Goal: Information Seeking & Learning: Check status

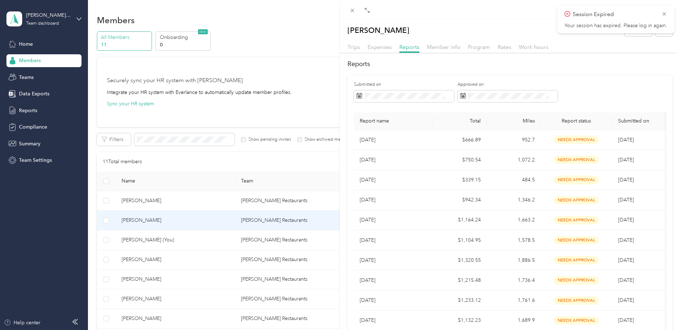
scroll to position [180, 0]
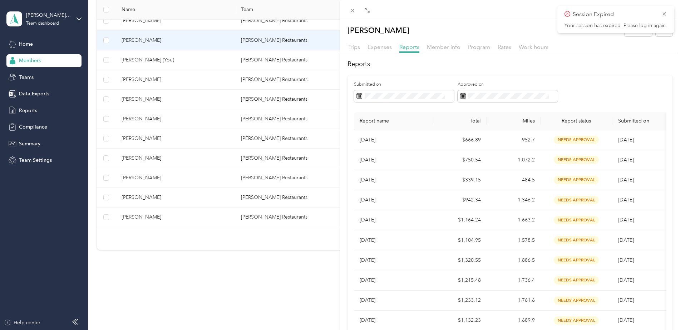
click at [147, 58] on div "[PERSON_NAME] Archive Trips Expenses Reports Member info Program Rates Work hou…" at bounding box center [340, 165] width 680 height 330
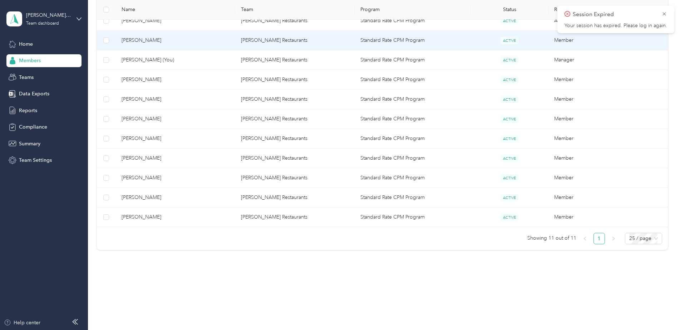
click at [141, 41] on span "[PERSON_NAME]" at bounding box center [175, 40] width 108 height 8
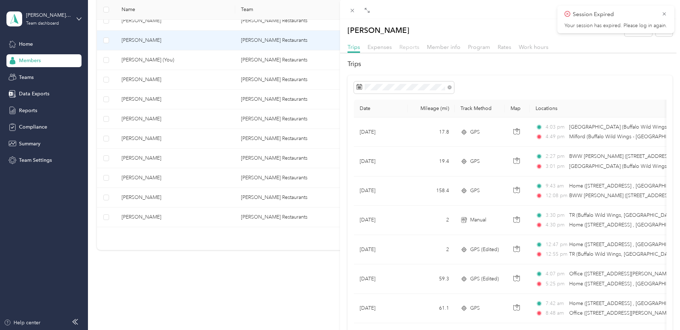
click at [413, 46] on span "Reports" at bounding box center [409, 47] width 20 height 7
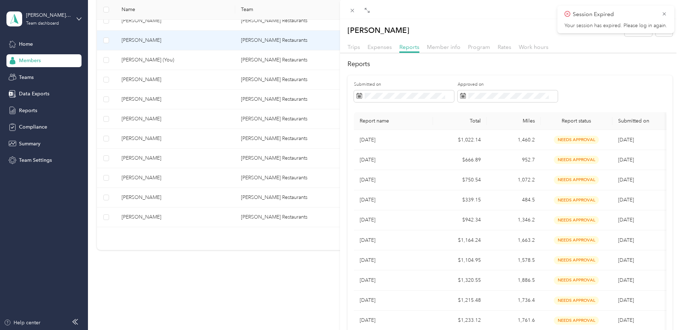
click at [137, 179] on div "[PERSON_NAME] Archive Trips Expenses Reports Member info Program Rates Work hou…" at bounding box center [340, 165] width 680 height 330
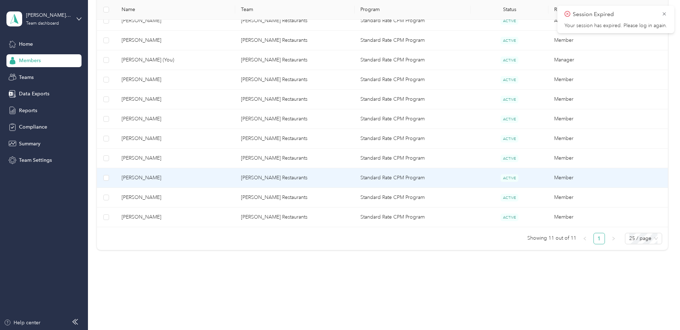
click at [137, 179] on span "[PERSON_NAME]" at bounding box center [175, 178] width 108 height 8
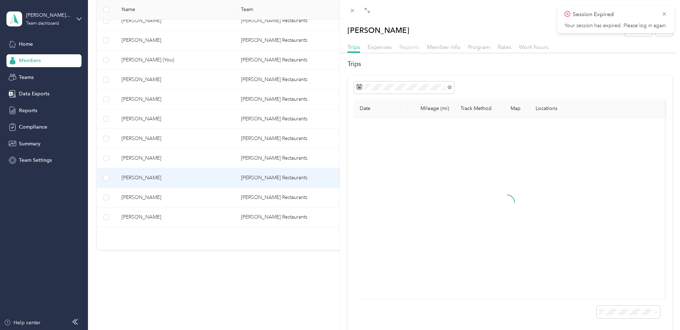
click at [408, 49] on span "Reports" at bounding box center [409, 47] width 20 height 7
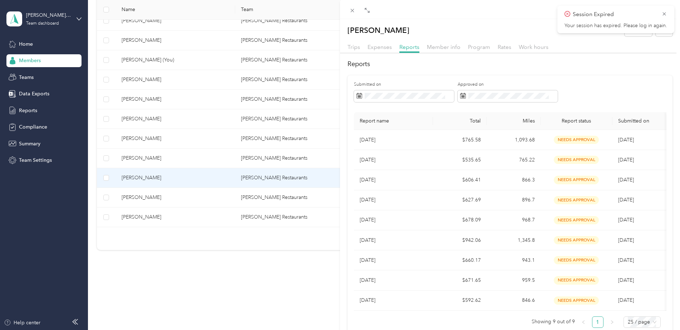
click at [154, 120] on div "[PERSON_NAME] Archive Trips Expenses Reports Member info Program Rates Work hou…" at bounding box center [340, 165] width 680 height 330
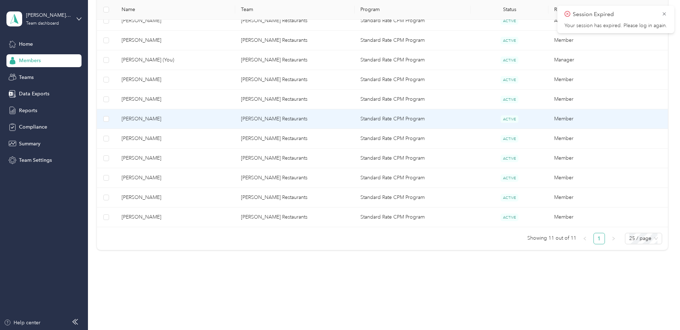
click at [153, 119] on span "[PERSON_NAME]" at bounding box center [175, 119] width 108 height 8
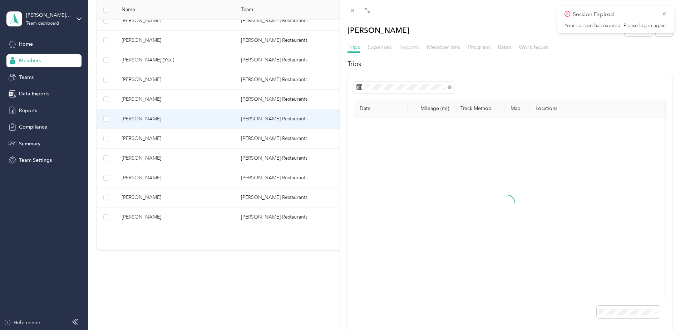
click at [406, 48] on span "Reports" at bounding box center [409, 47] width 20 height 7
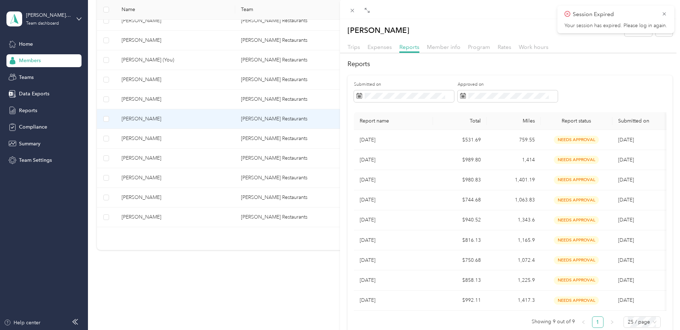
click at [129, 156] on div "[PERSON_NAME] Archive Trips Expenses Reports Member info Program Rates Work hou…" at bounding box center [340, 165] width 680 height 330
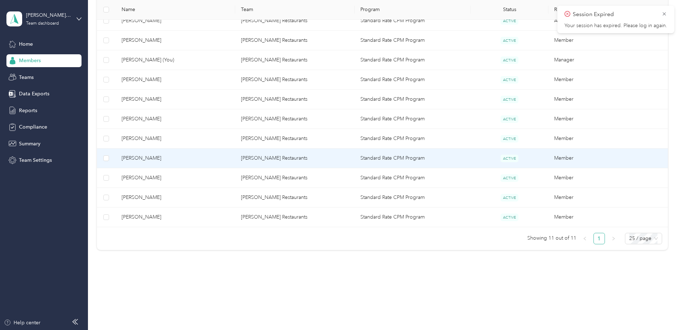
click at [129, 156] on span "[PERSON_NAME]" at bounding box center [175, 158] width 108 height 8
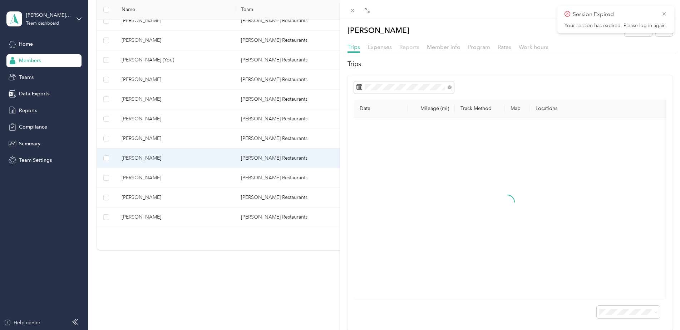
click at [409, 48] on span "Reports" at bounding box center [409, 47] width 20 height 7
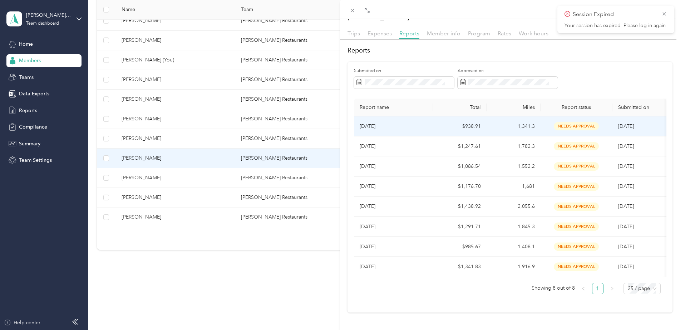
scroll to position [25, 0]
